Goal: Task Accomplishment & Management: Manage account settings

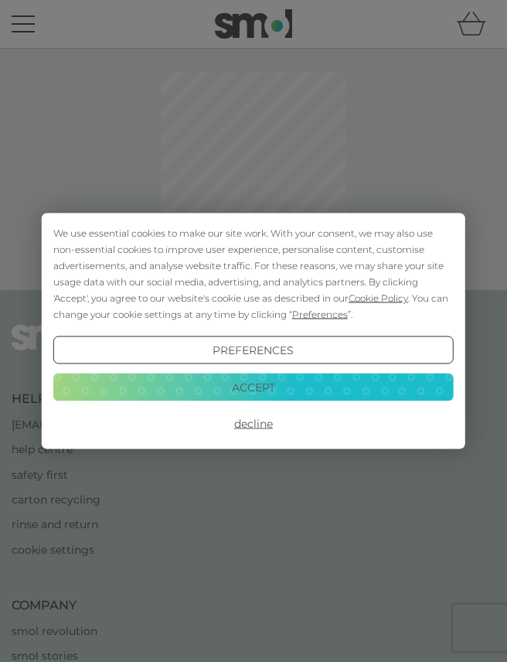
click at [376, 386] on button "Accept" at bounding box center [253, 387] width 401 height 28
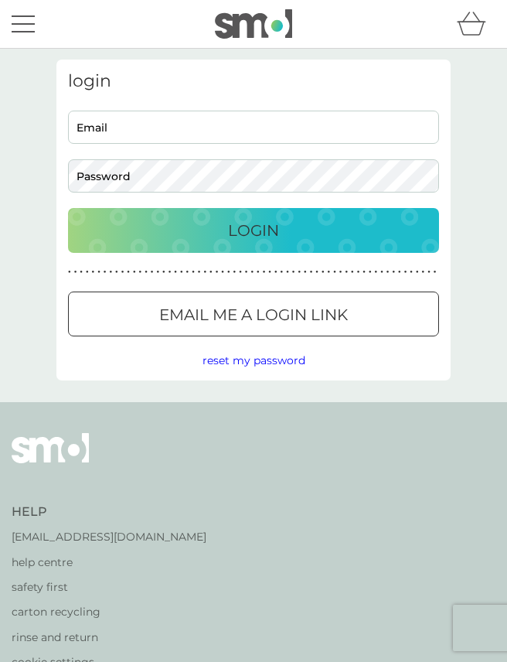
click at [300, 124] on input "Email" at bounding box center [253, 127] width 371 height 33
type input "[PERSON_NAME][EMAIL_ADDRESS][PERSON_NAME][DOMAIN_NAME]"
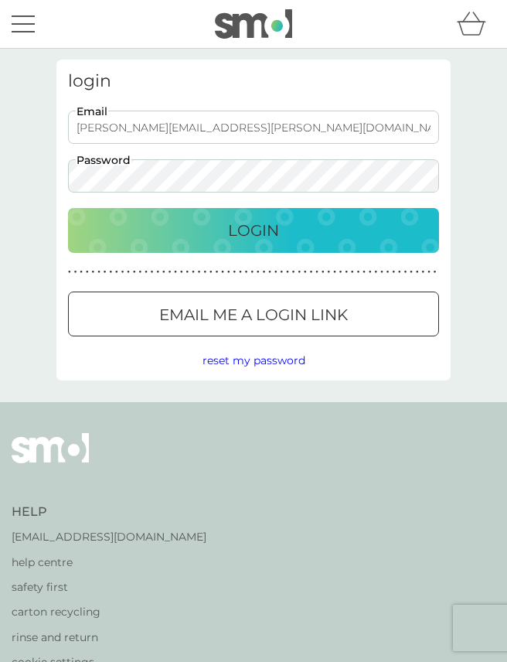
click at [254, 230] on button "Login" at bounding box center [253, 230] width 371 height 45
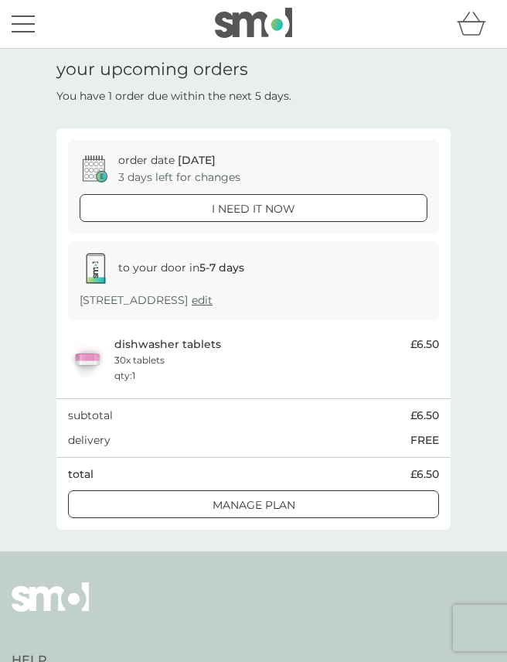
click at [322, 503] on div "Manage plan" at bounding box center [254, 504] width 370 height 17
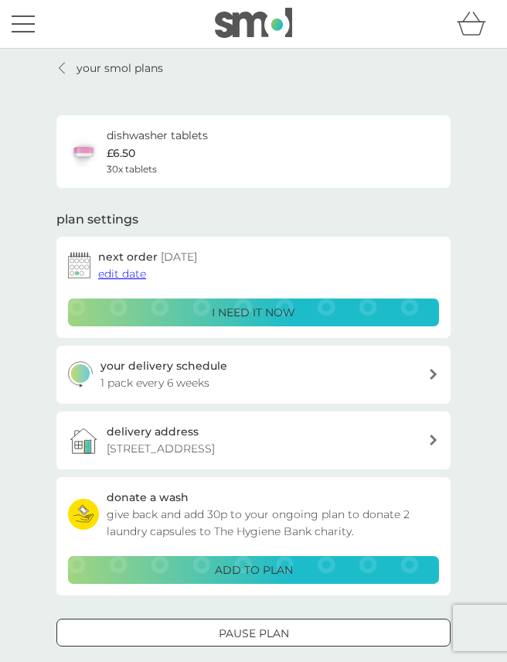
click at [66, 66] on div at bounding box center [62, 68] width 11 height 12
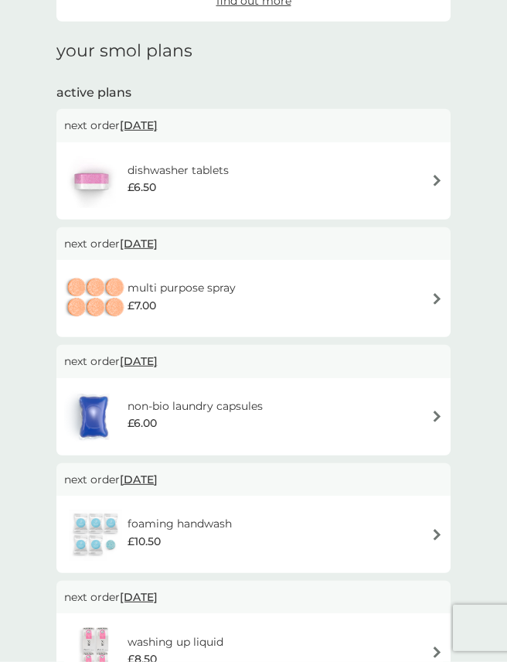
scroll to position [170, 0]
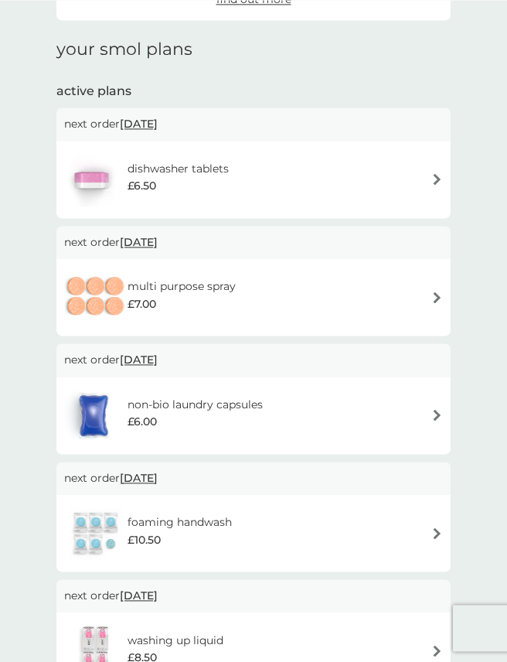
click at [438, 413] on img at bounding box center [437, 415] width 12 height 12
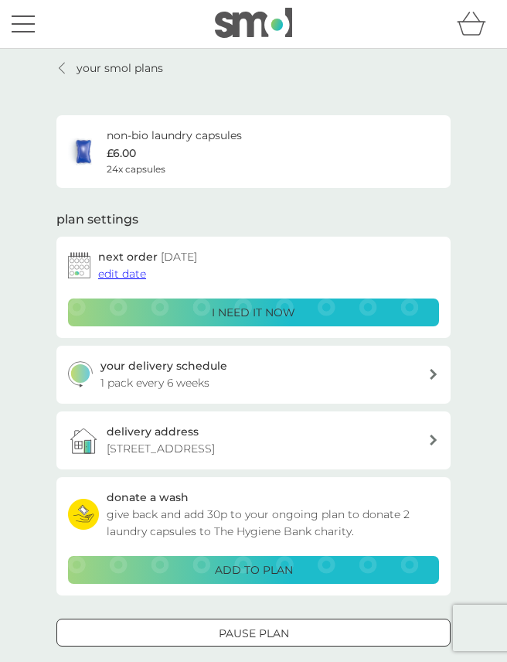
click at [266, 640] on button "Pause plan" at bounding box center [253, 633] width 394 height 28
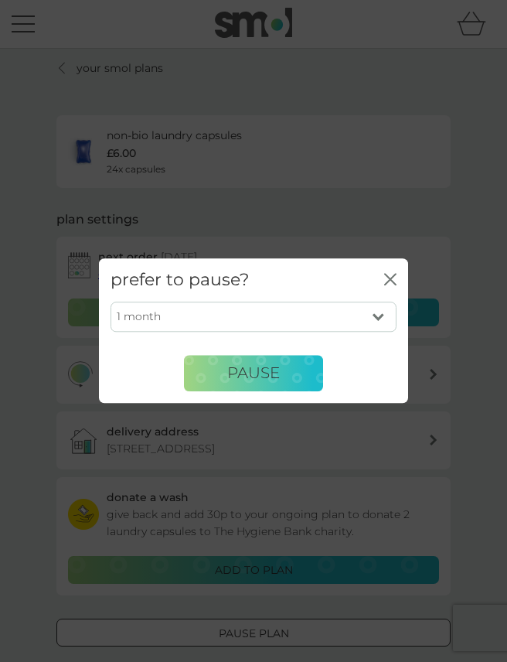
click at [265, 383] on span "Pause" at bounding box center [253, 373] width 53 height 19
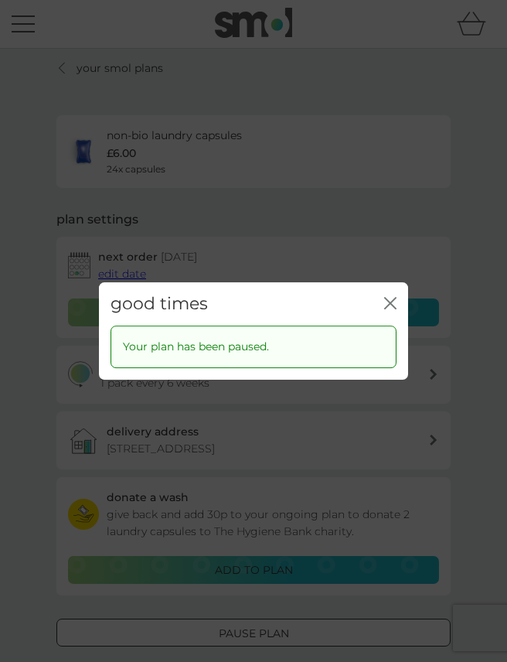
click at [387, 309] on icon "close" at bounding box center [390, 303] width 12 height 12
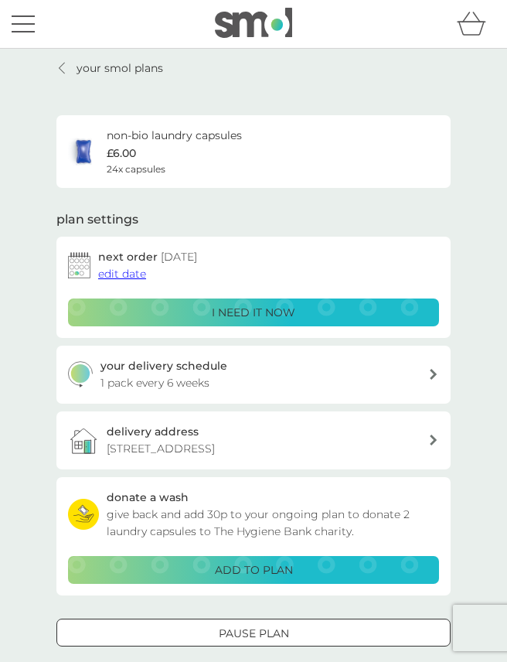
click at [65, 69] on icon at bounding box center [62, 68] width 6 height 12
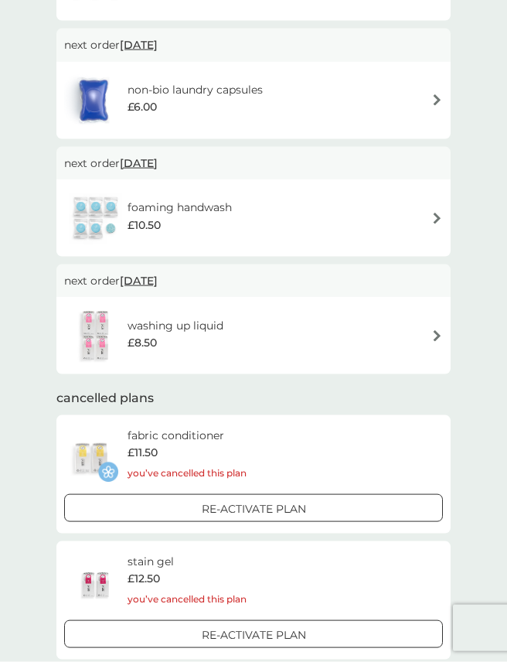
scroll to position [486, 0]
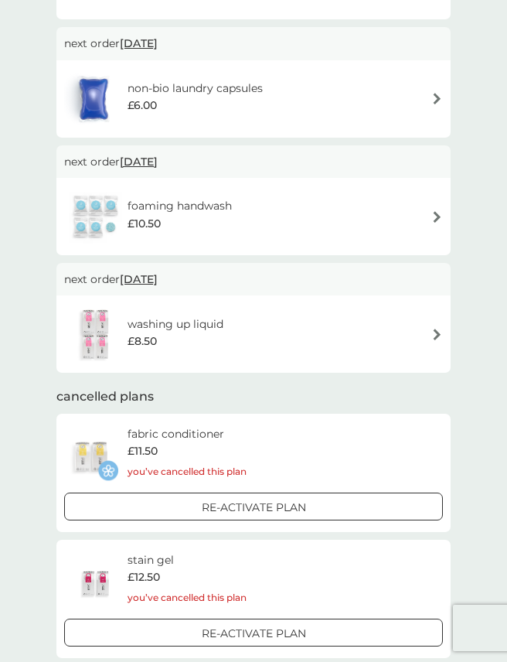
click at [431, 332] on img at bounding box center [437, 335] width 12 height 12
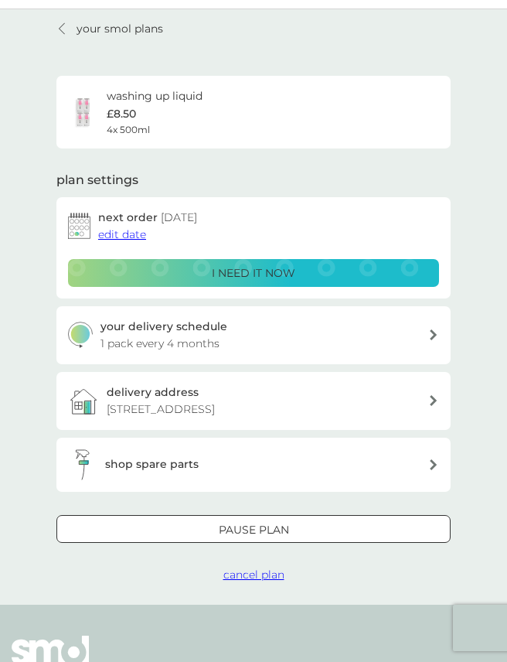
scroll to position [40, 0]
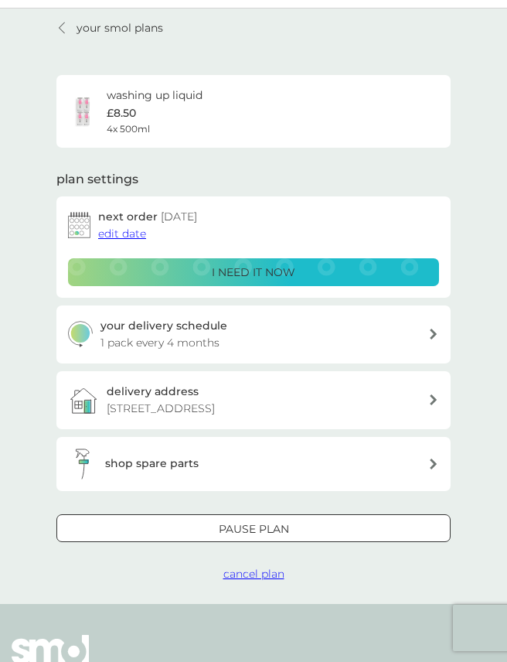
click at [253, 570] on span "cancel plan" at bounding box center [253, 574] width 61 height 14
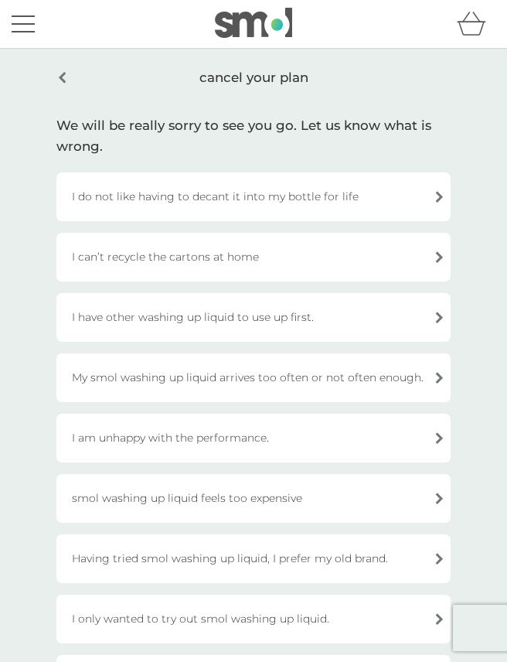
click at [434, 438] on div "I am unhappy with the performance." at bounding box center [253, 438] width 394 height 49
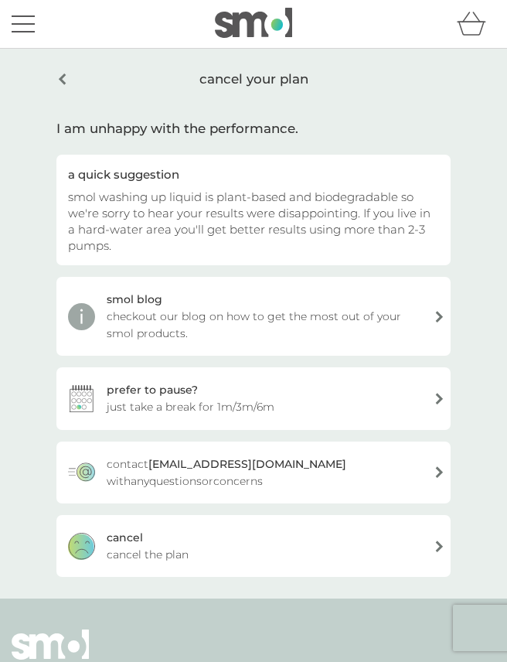
click at [438, 552] on div "cancel cancel the plan" at bounding box center [253, 546] width 394 height 62
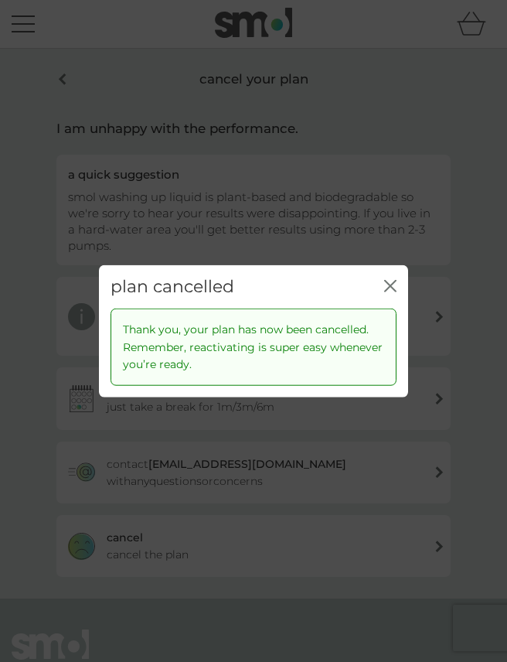
click at [392, 326] on div "Thank you, your plan has now been cancelled. Remember, reactivating is super ea…" at bounding box center [254, 347] width 286 height 77
click at [390, 323] on div "Thank you, your plan has now been cancelled. Remember, reactivating is super ea…" at bounding box center [254, 347] width 286 height 77
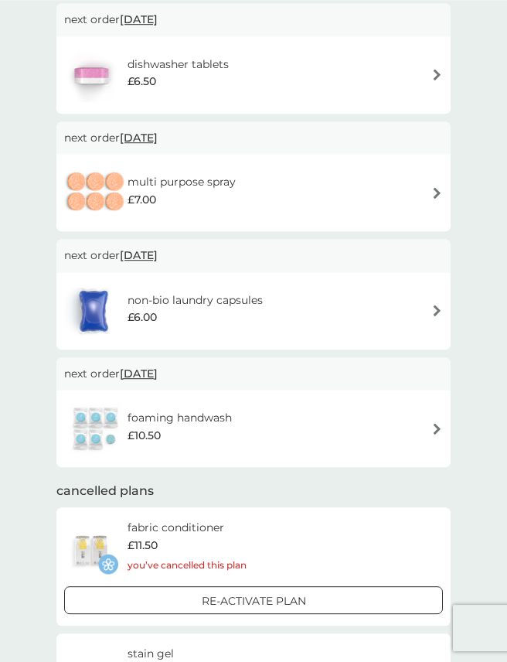
scroll to position [274, 0]
click at [437, 312] on img at bounding box center [437, 311] width 12 height 12
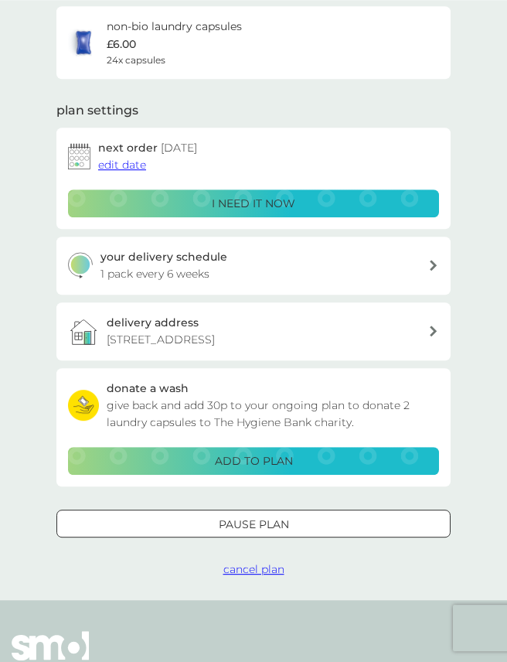
scroll to position [114, 0]
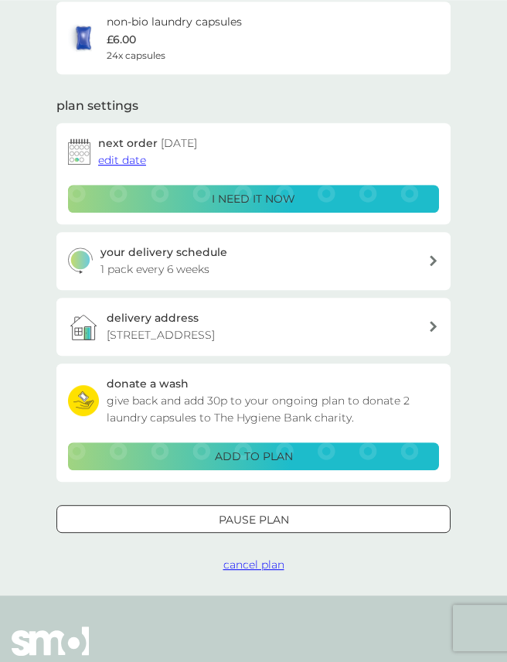
click at [264, 560] on span "cancel plan" at bounding box center [253, 565] width 61 height 14
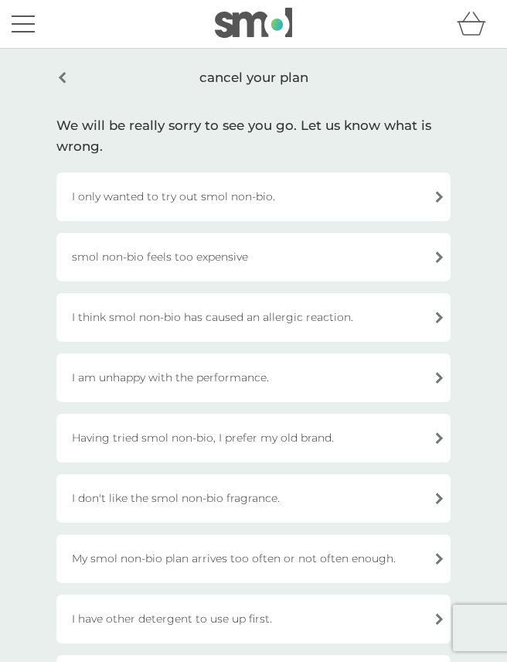
click at [423, 377] on div "I am unhappy with the performance." at bounding box center [253, 377] width 394 height 49
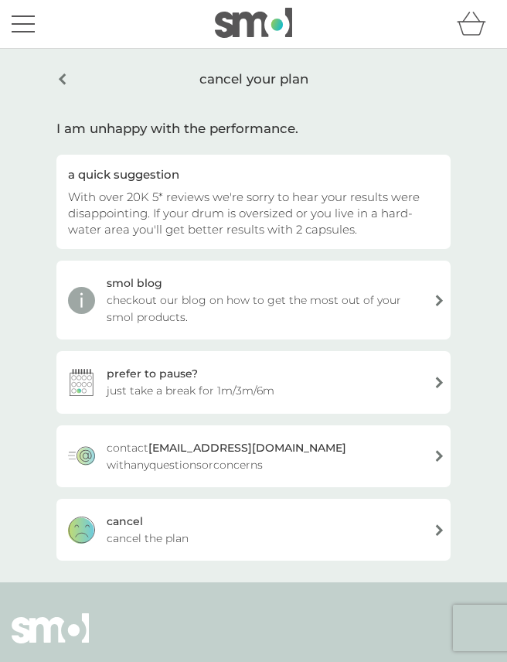
click at [433, 533] on div "cancel cancel the plan" at bounding box center [253, 530] width 394 height 62
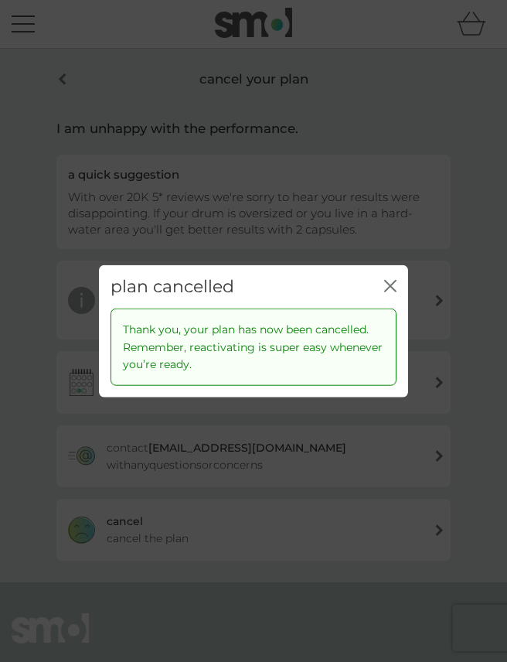
click at [386, 297] on div "close" at bounding box center [390, 287] width 12 height 20
click at [394, 292] on icon "close" at bounding box center [390, 286] width 12 height 12
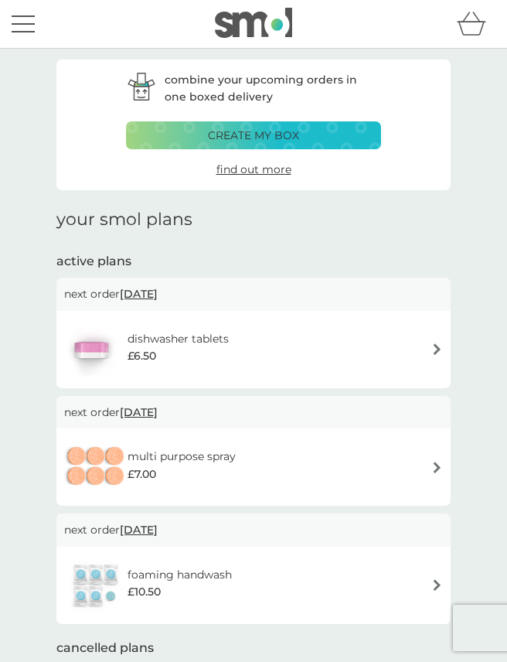
click at [63, 19] on div at bounding box center [254, 24] width 492 height 32
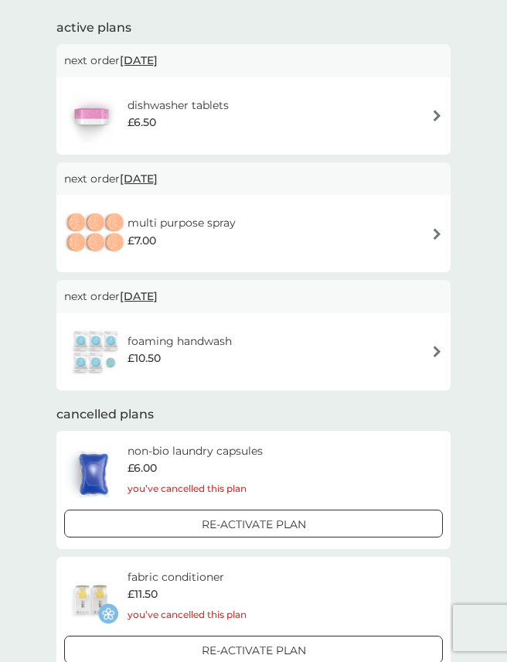
scroll to position [233, 0]
